Goal: Task Accomplishment & Management: Use online tool/utility

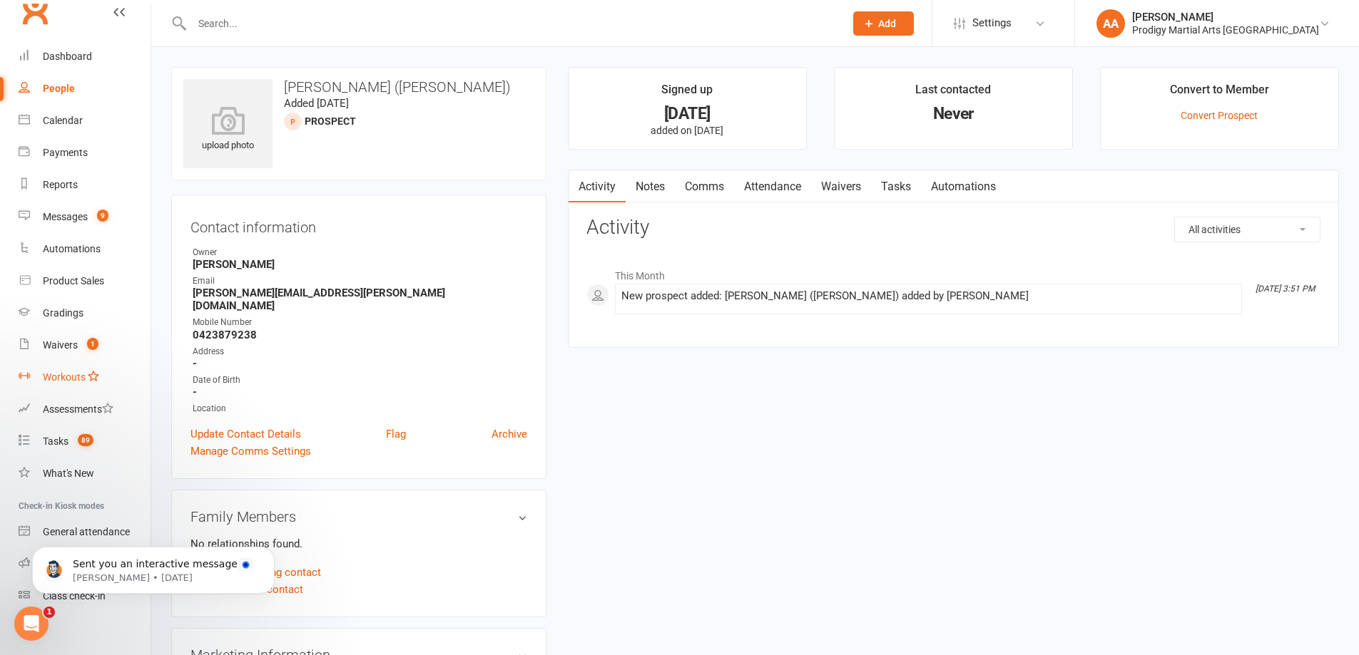
scroll to position [31, 0]
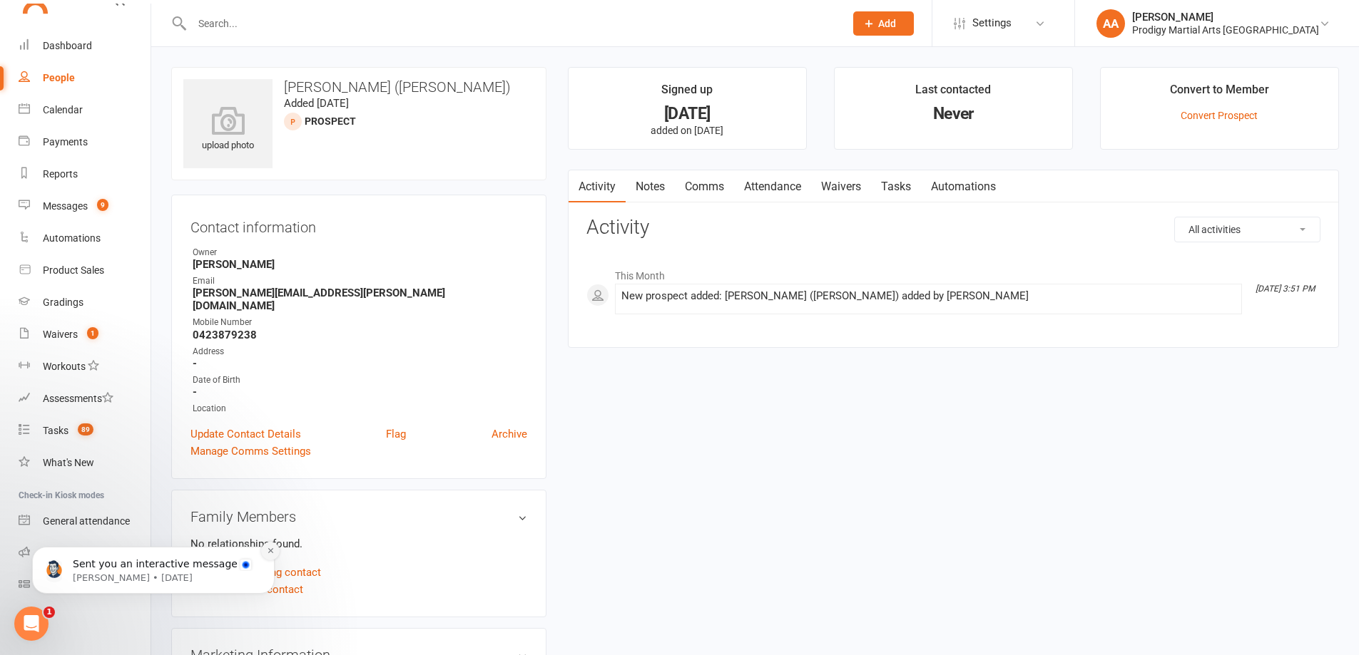
click at [261, 548] on button "Dismiss notification" at bounding box center [270, 551] width 19 height 19
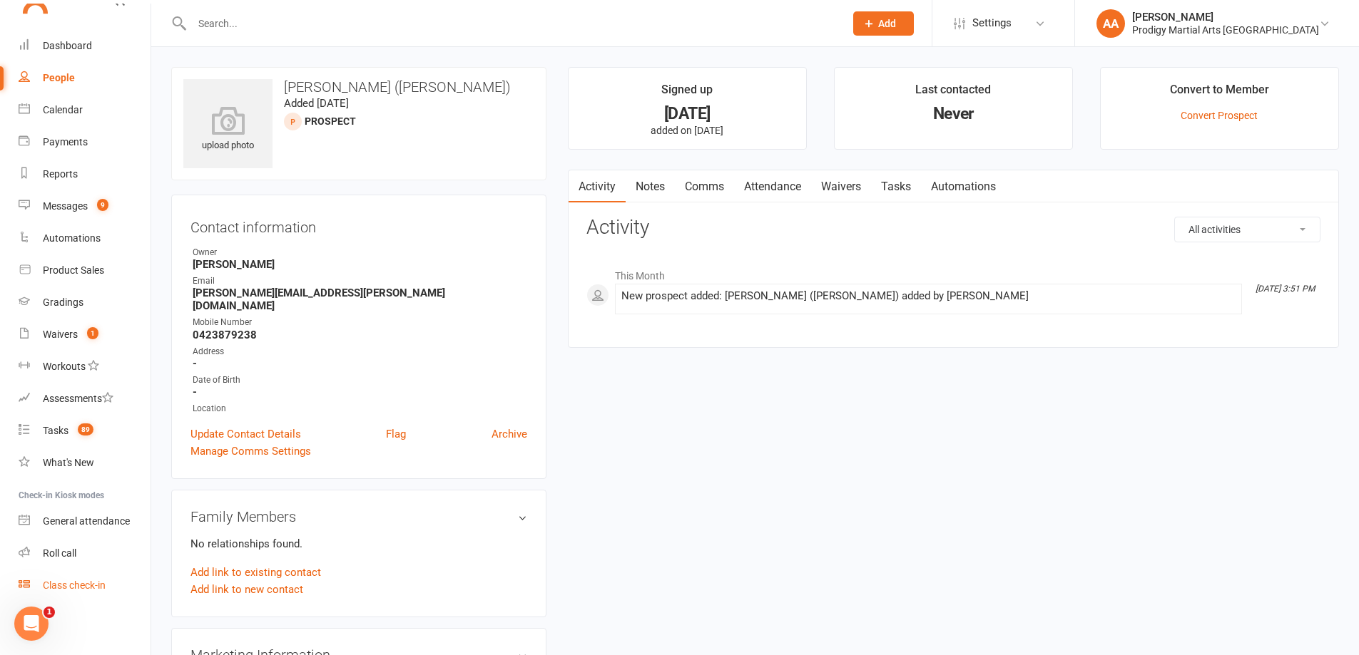
click at [86, 586] on div "Class check-in" at bounding box center [74, 585] width 63 height 11
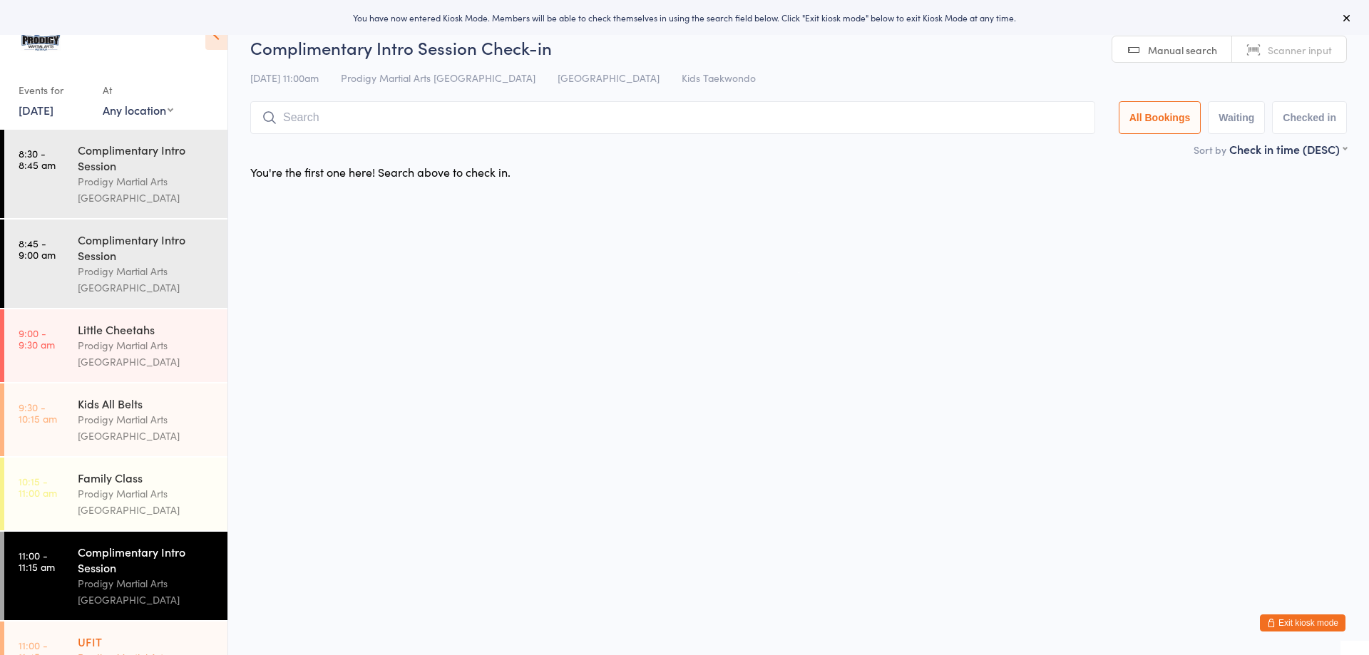
click at [150, 634] on div "UFIT" at bounding box center [147, 642] width 138 height 16
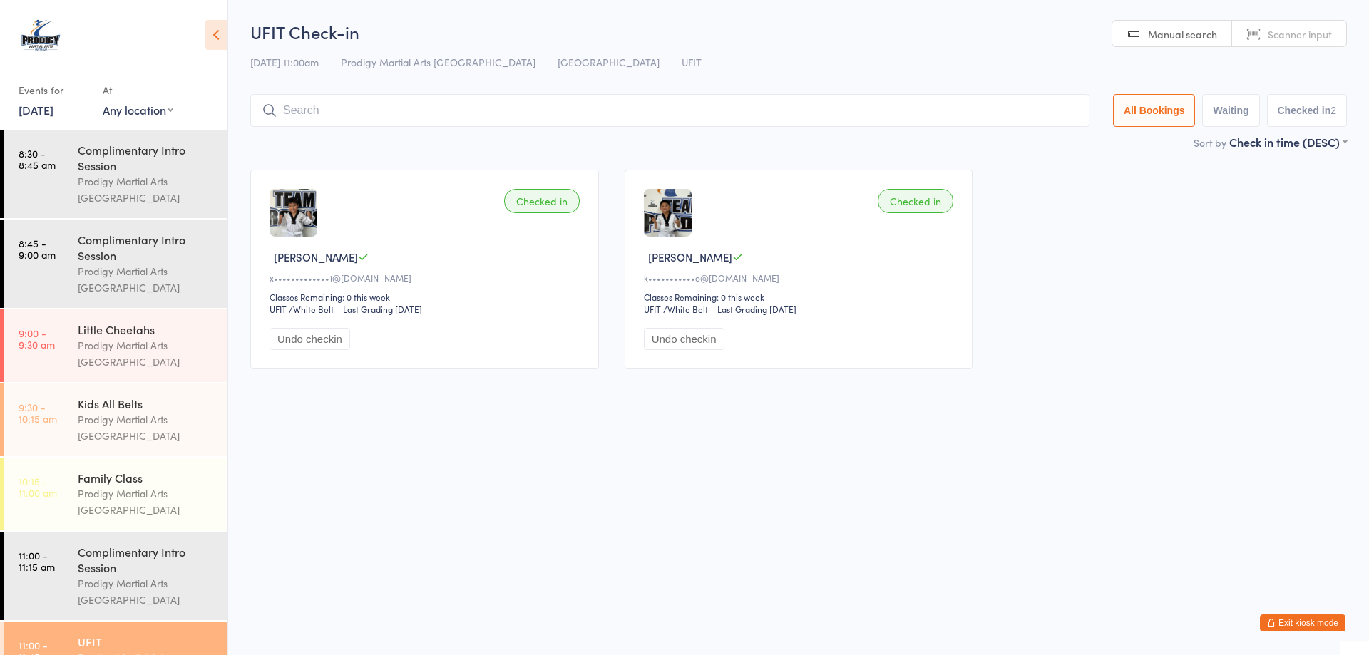
click at [757, 281] on div "k•••••••••••o@[DOMAIN_NAME]" at bounding box center [801, 278] width 315 height 12
click at [675, 230] on img at bounding box center [668, 213] width 48 height 48
click at [1297, 630] on button "Exit kiosk mode" at bounding box center [1303, 623] width 86 height 17
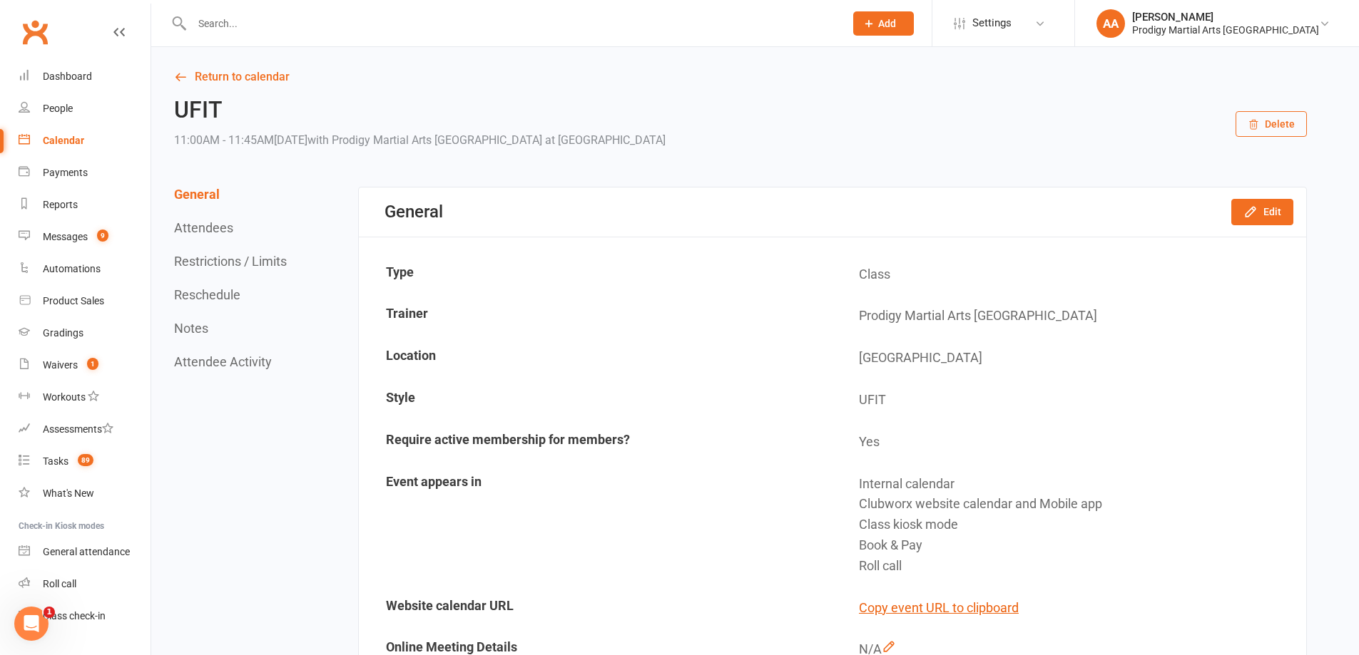
click at [597, 41] on div at bounding box center [502, 23] width 663 height 46
drag, startPoint x: 592, startPoint y: 26, endPoint x: 610, endPoint y: 37, distance: 20.8
click at [599, 29] on input "text" at bounding box center [511, 24] width 647 height 20
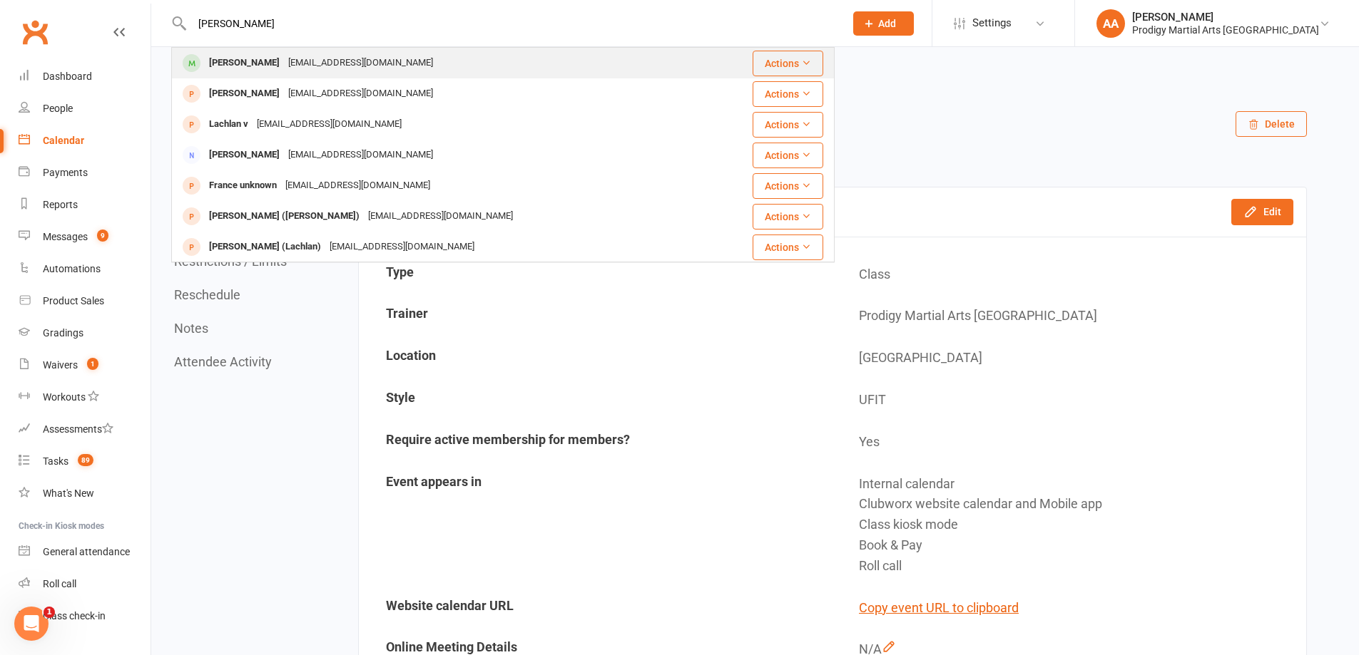
type input "lance"
click at [572, 66] on div "Lance Herrera karlasanpedro@yahoo.com" at bounding box center [440, 63] width 535 height 29
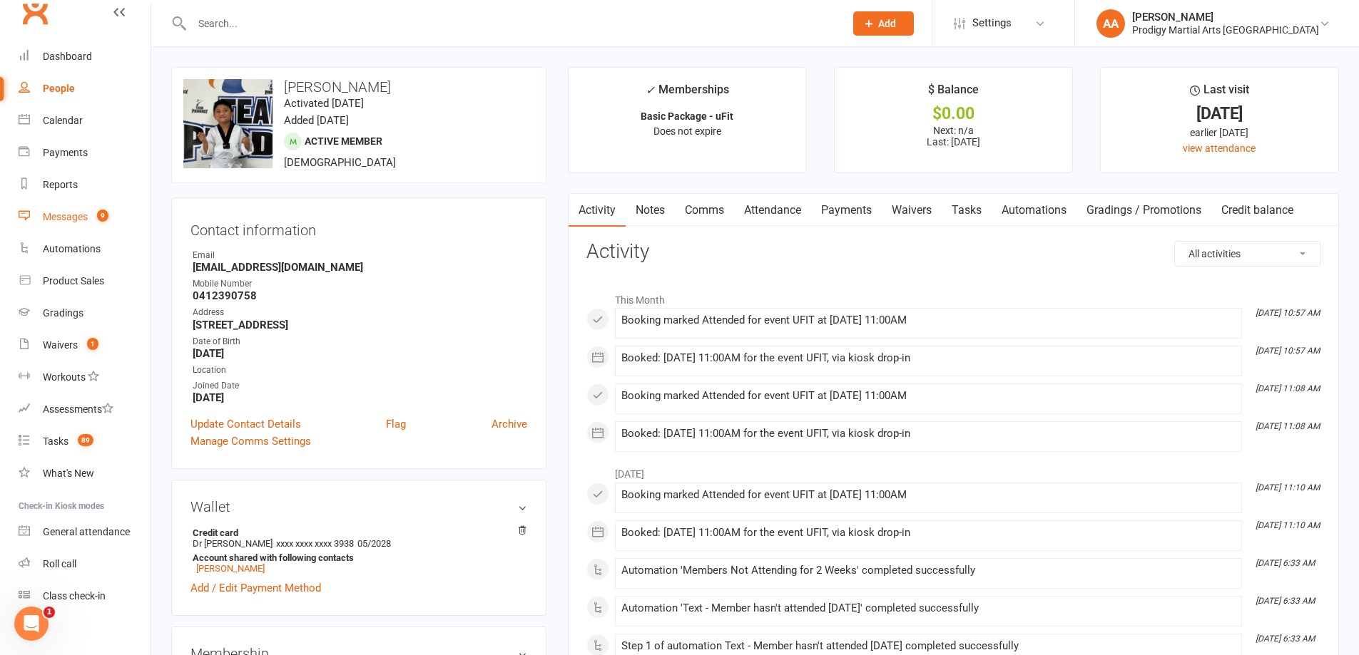
scroll to position [31, 0]
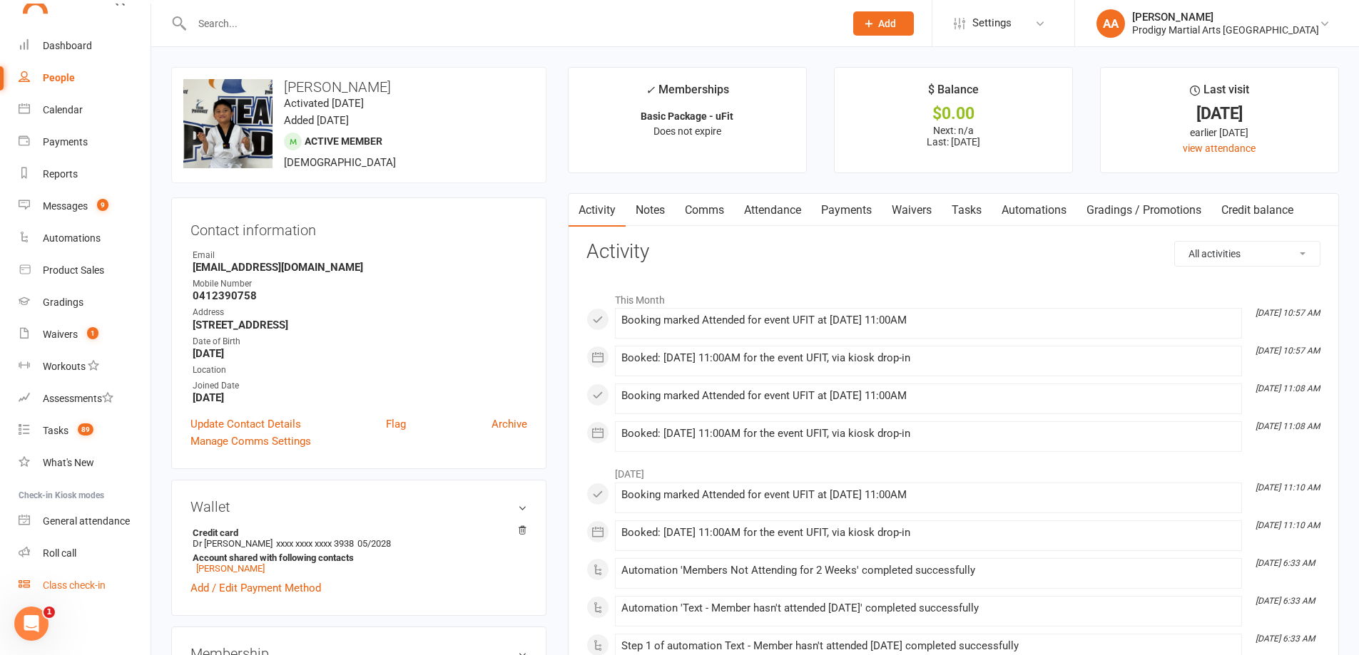
click at [68, 587] on div "Class check-in" at bounding box center [74, 585] width 63 height 11
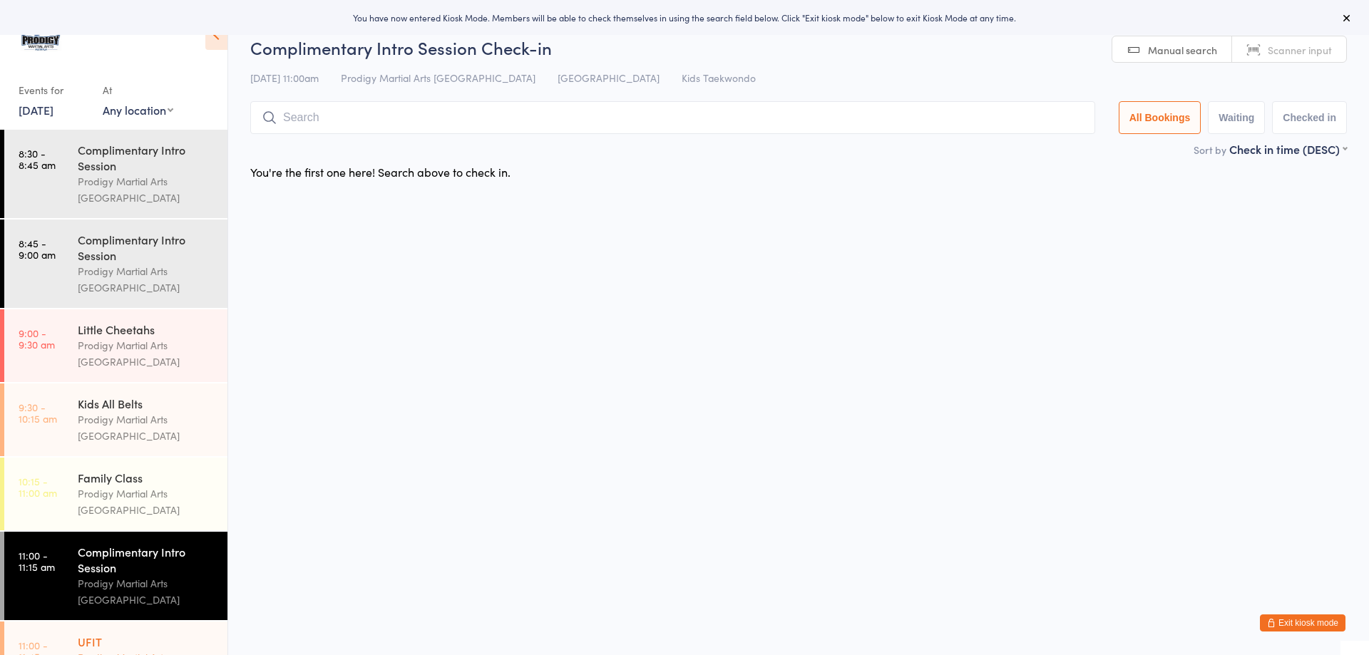
click at [146, 634] on div "UFIT" at bounding box center [147, 642] width 138 height 16
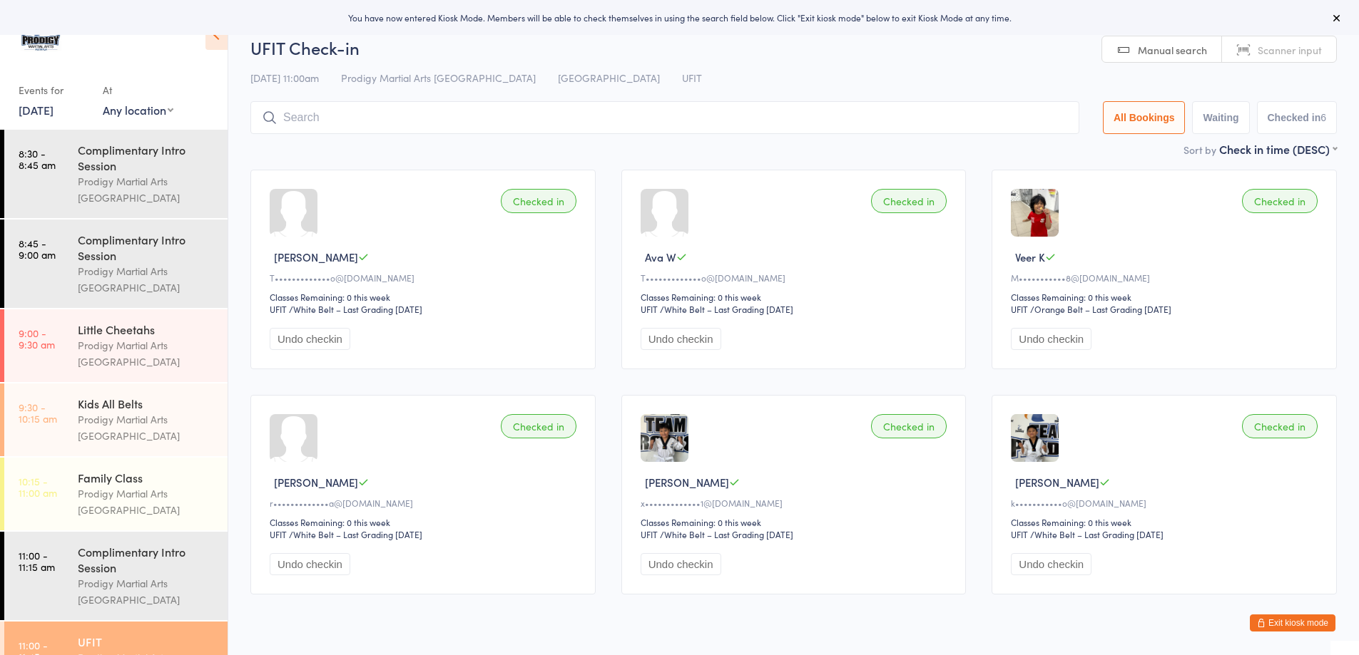
scroll to position [39, 0]
